Goal: Information Seeking & Learning: Learn about a topic

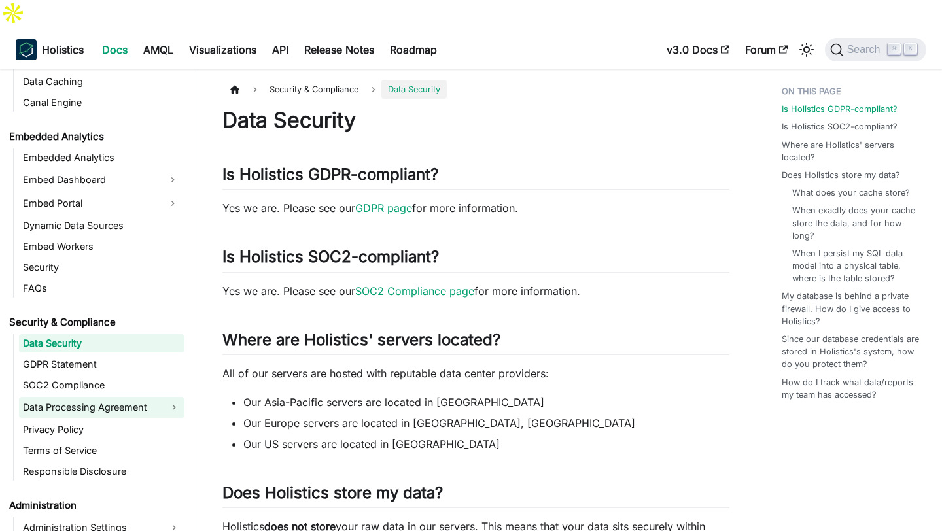
scroll to position [1308, 0]
click at [75, 396] on link "Data Processing Agreement" at bounding box center [101, 406] width 165 height 21
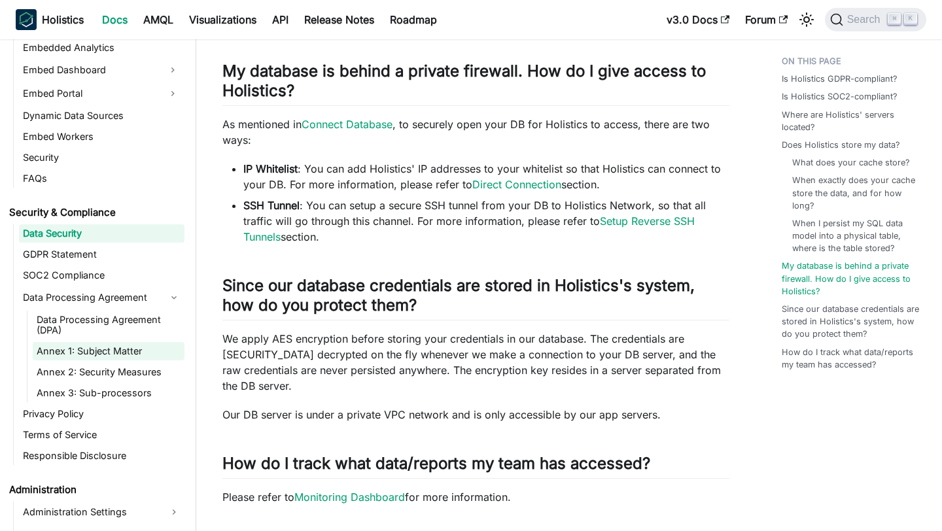
scroll to position [1390, 0]
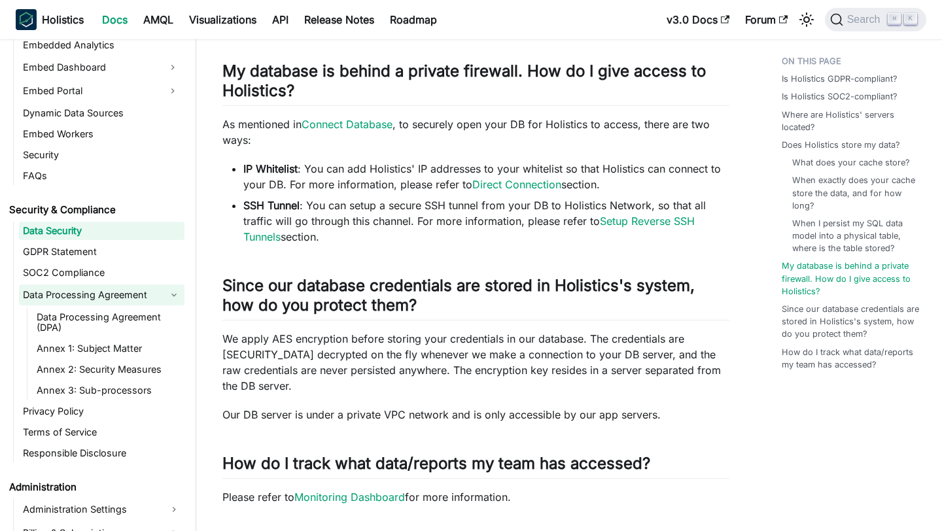
click at [84, 300] on link "Data Processing Agreement" at bounding box center [101, 295] width 165 height 21
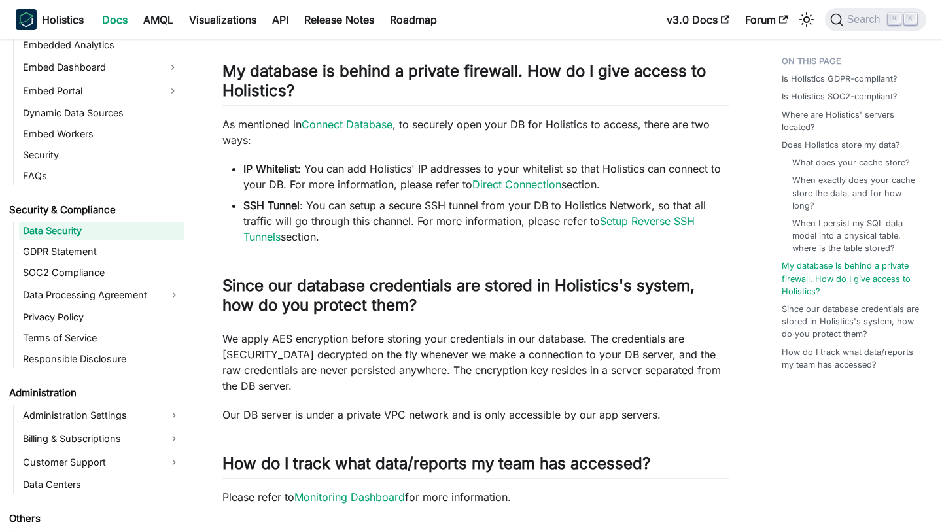
click at [84, 326] on ul "Data Security GDPR Statement SOC2 Compliance Data Processing Agreement Data Pro…" at bounding box center [98, 295] width 171 height 147
click at [70, 300] on link "Data Processing Agreement" at bounding box center [101, 295] width 165 height 21
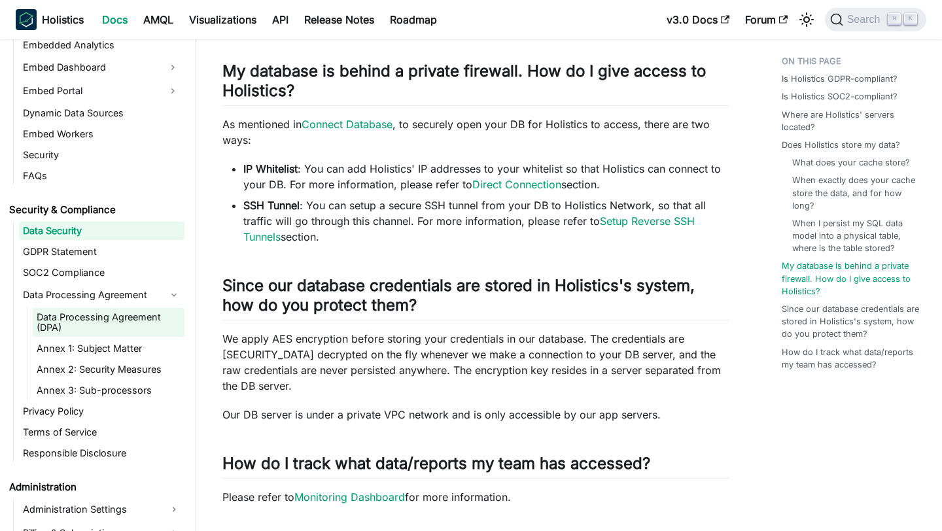
click at [76, 322] on link "Data Processing Agreement (DPA)" at bounding box center [109, 322] width 152 height 29
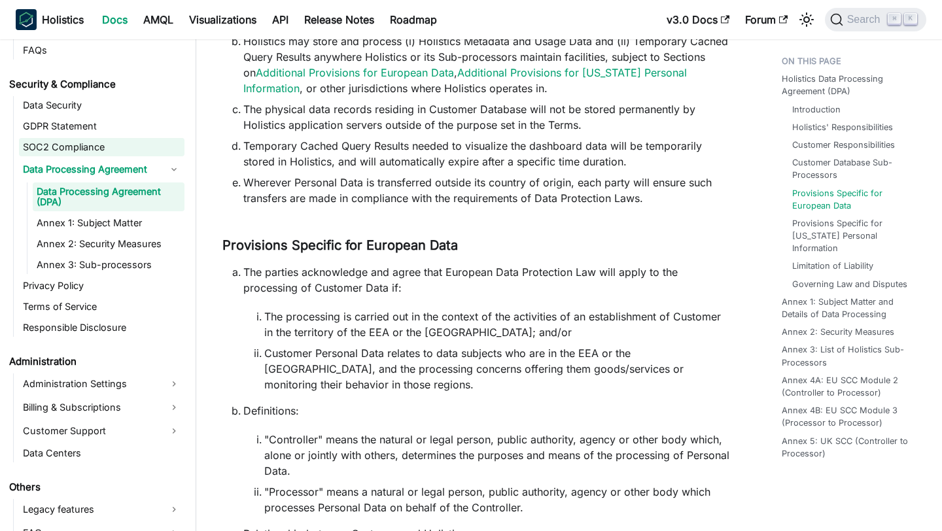
scroll to position [1515, 0]
click at [43, 109] on link "Data Security" at bounding box center [101, 106] width 165 height 18
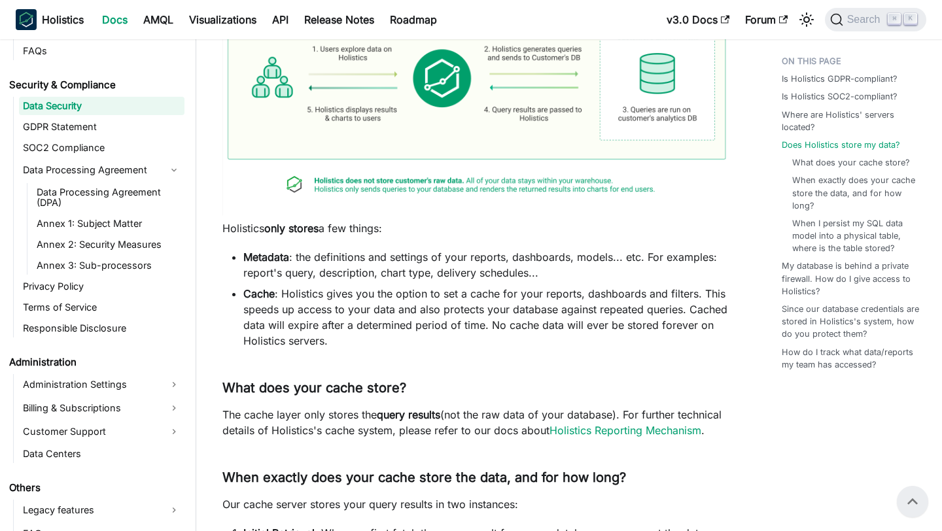
scroll to position [426, 0]
